Goal: Book appointment/travel/reservation

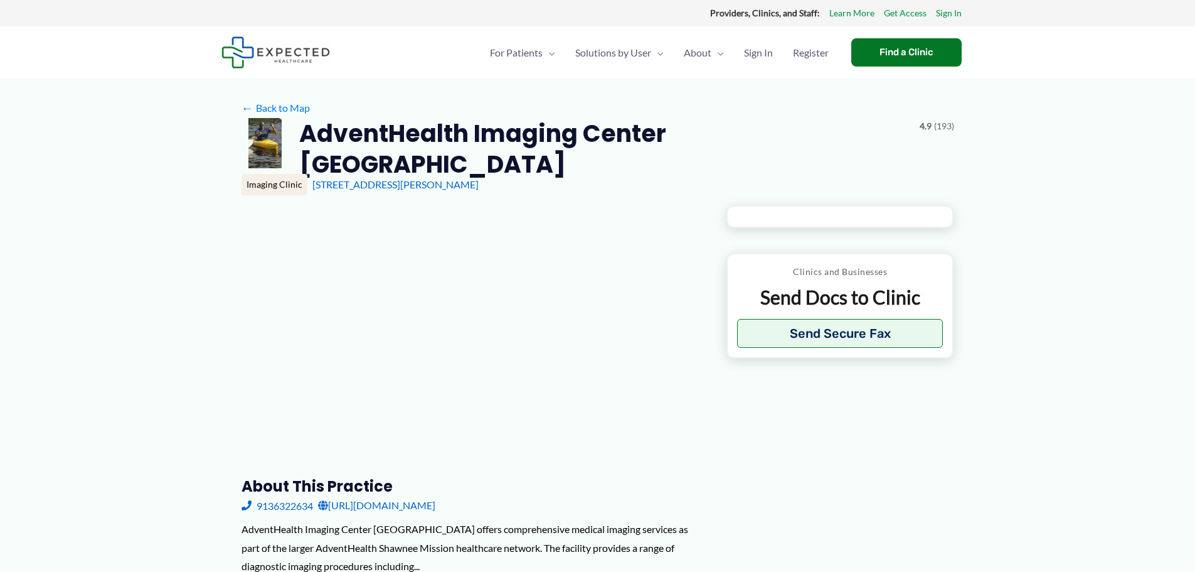
type input "**********"
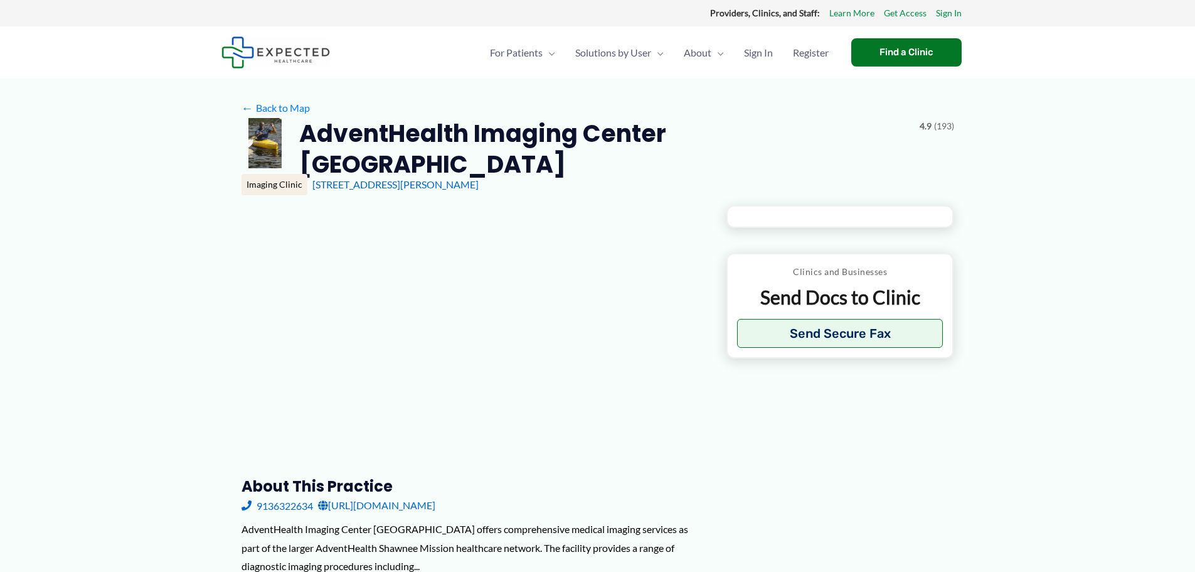
type input "**********"
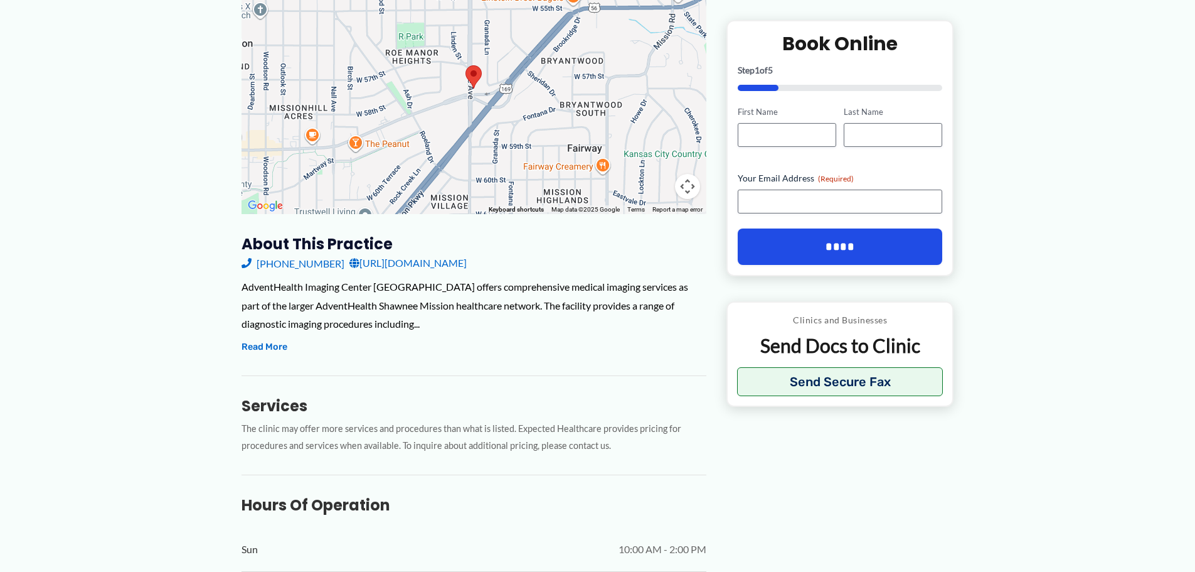
scroll to position [7, 0]
